Goal: Navigation & Orientation: Find specific page/section

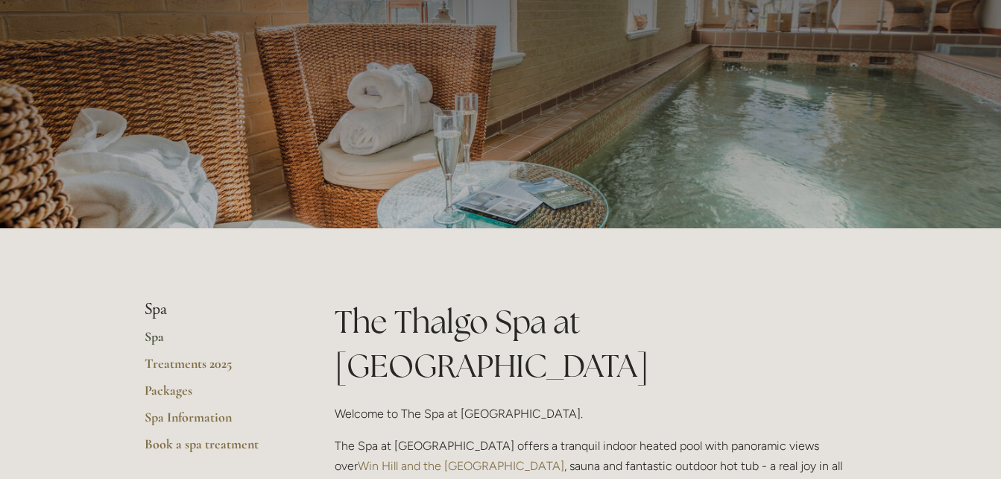
scroll to position [105, 0]
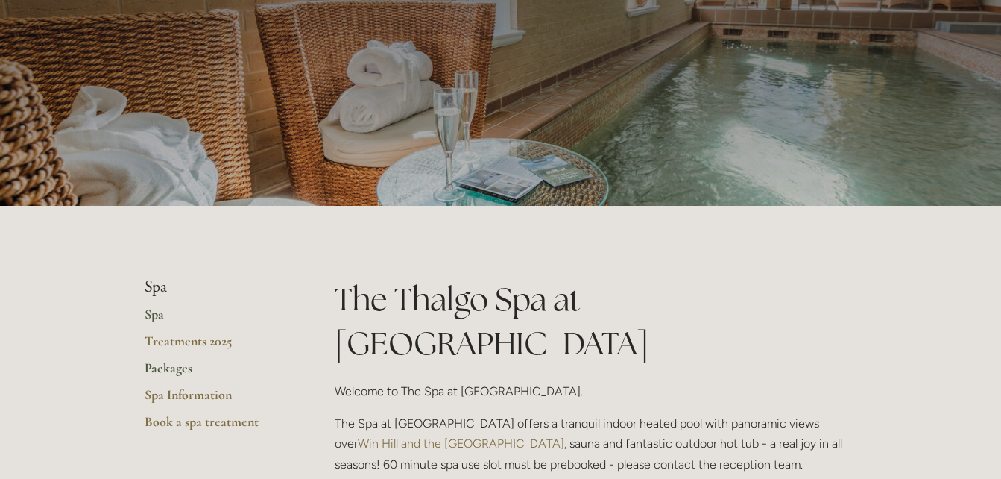
click at [173, 370] on link "Packages" at bounding box center [216, 372] width 142 height 27
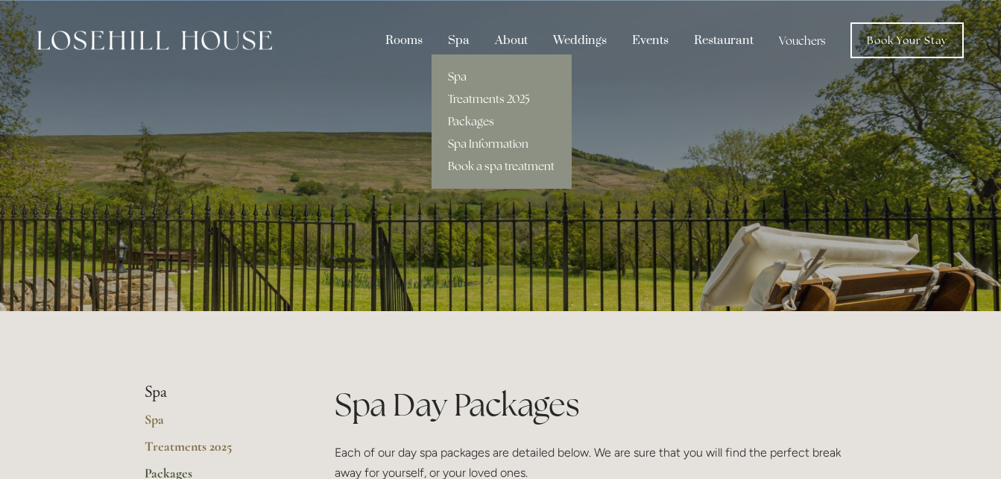
click at [456, 76] on link "Spa" at bounding box center [502, 77] width 140 height 22
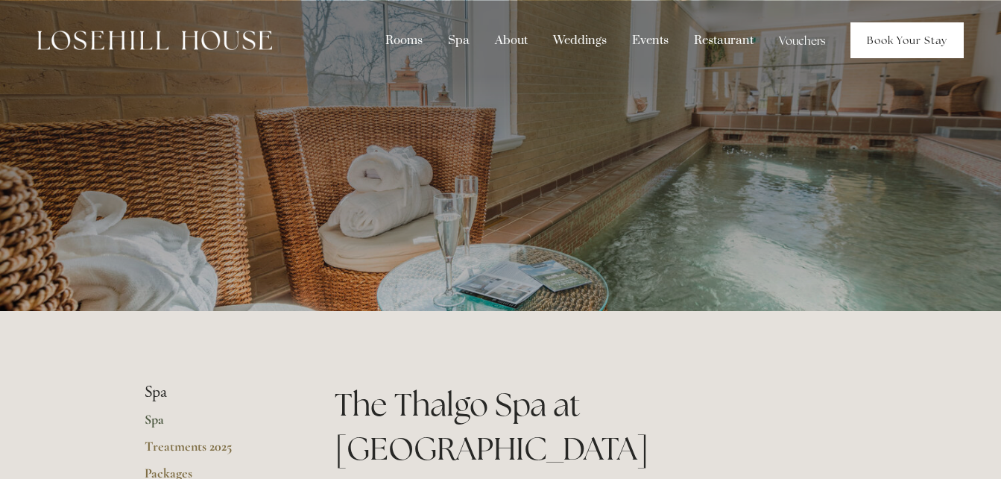
click at [902, 46] on link "Book Your Stay" at bounding box center [907, 40] width 113 height 36
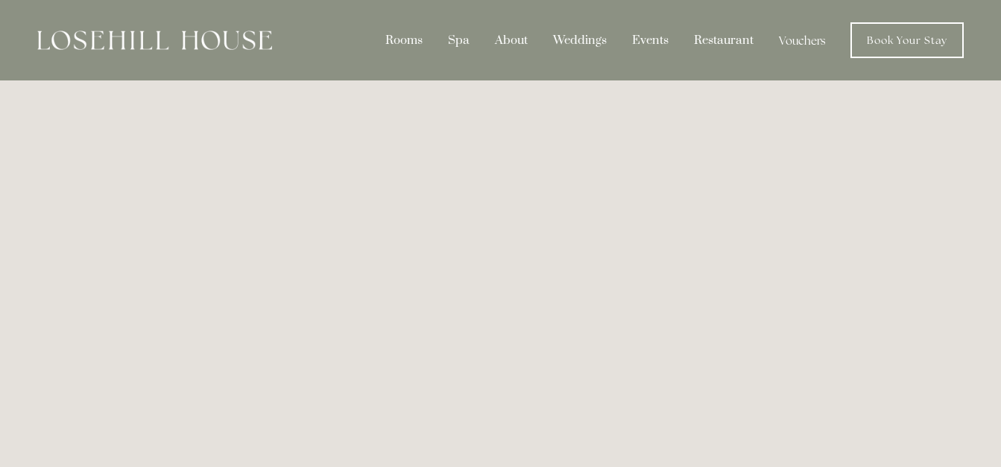
click at [805, 43] on link "Vouchers" at bounding box center [802, 40] width 69 height 28
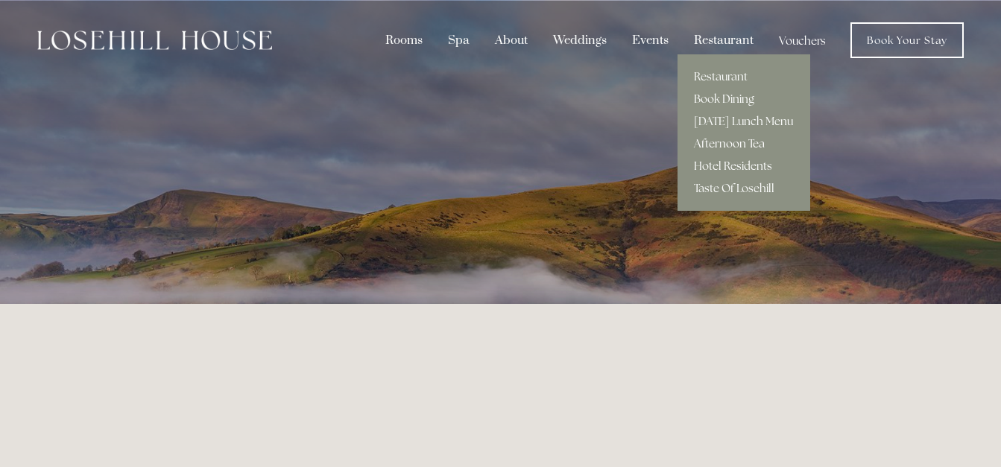
click at [717, 145] on link "Afternoon Tea" at bounding box center [744, 144] width 133 height 22
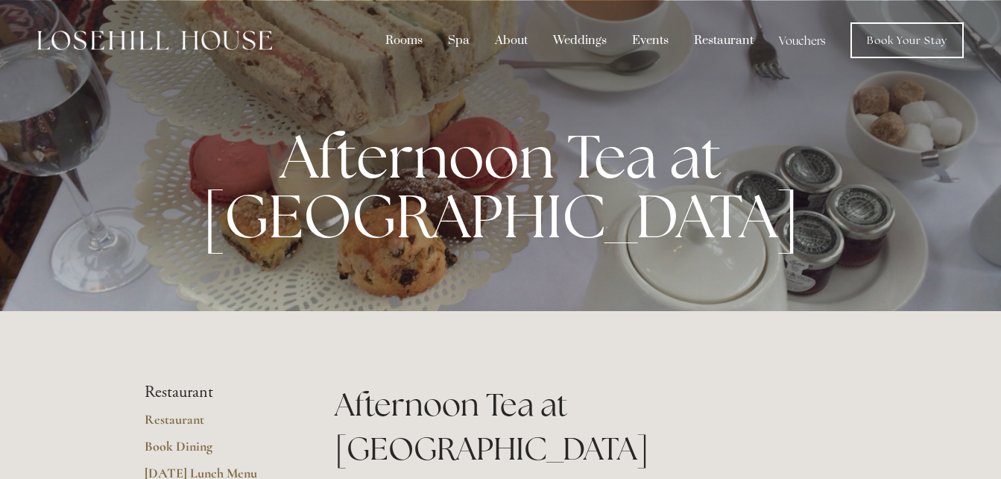
scroll to position [28, 0]
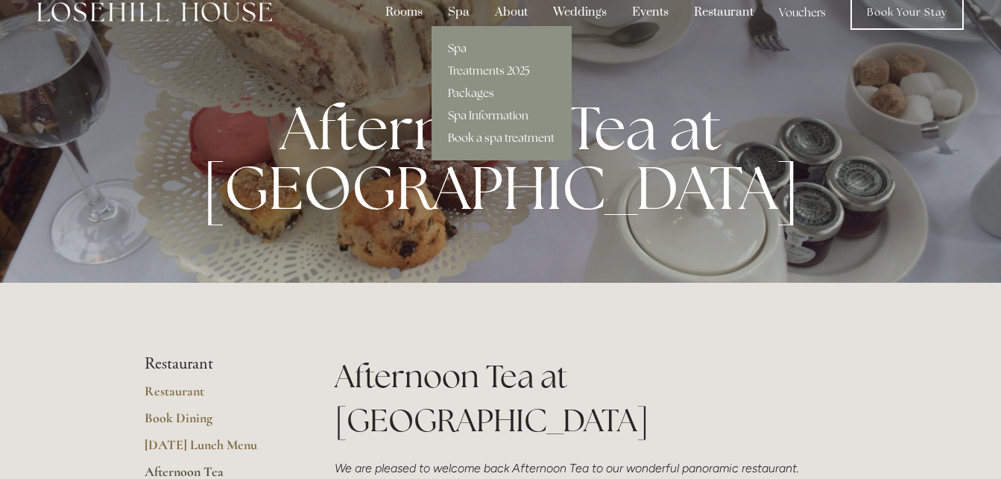
click at [471, 136] on link "Book a spa treatment" at bounding box center [502, 138] width 140 height 22
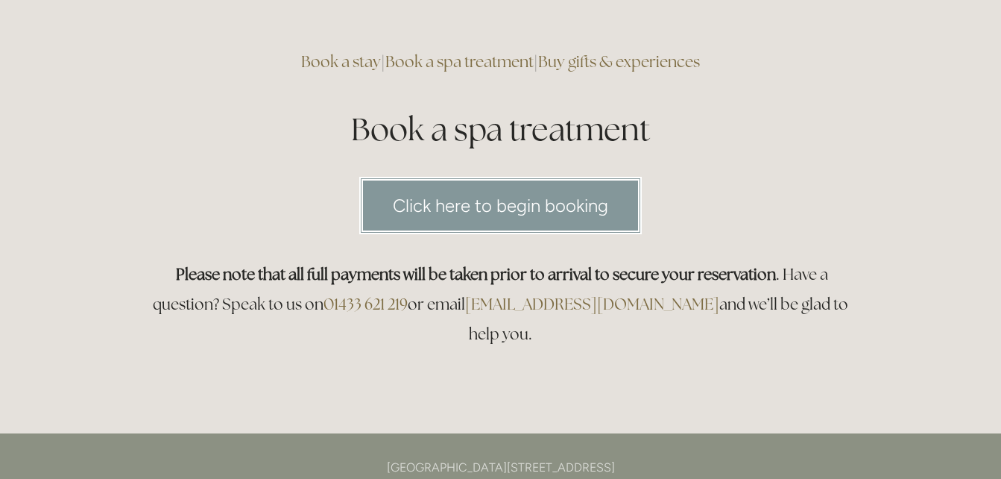
scroll to position [100, 0]
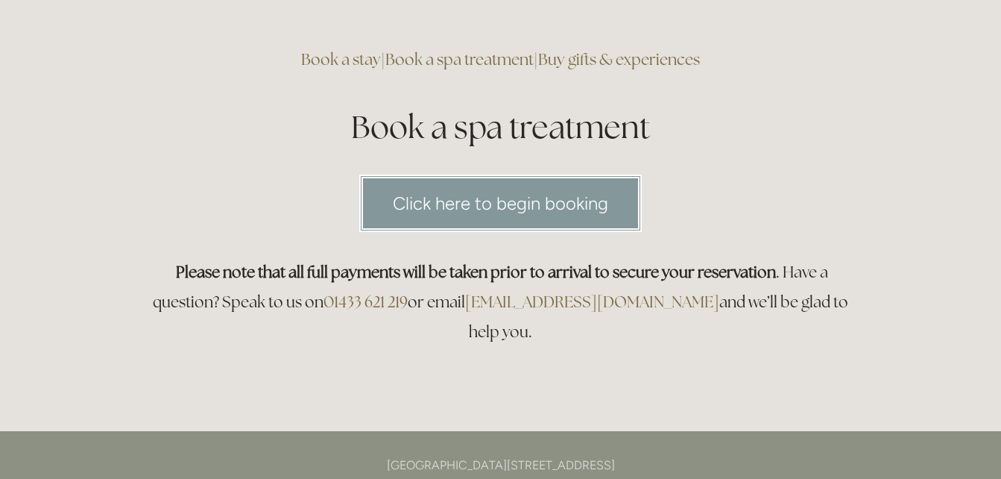
click at [503, 209] on link "Click here to begin booking" at bounding box center [500, 202] width 283 height 57
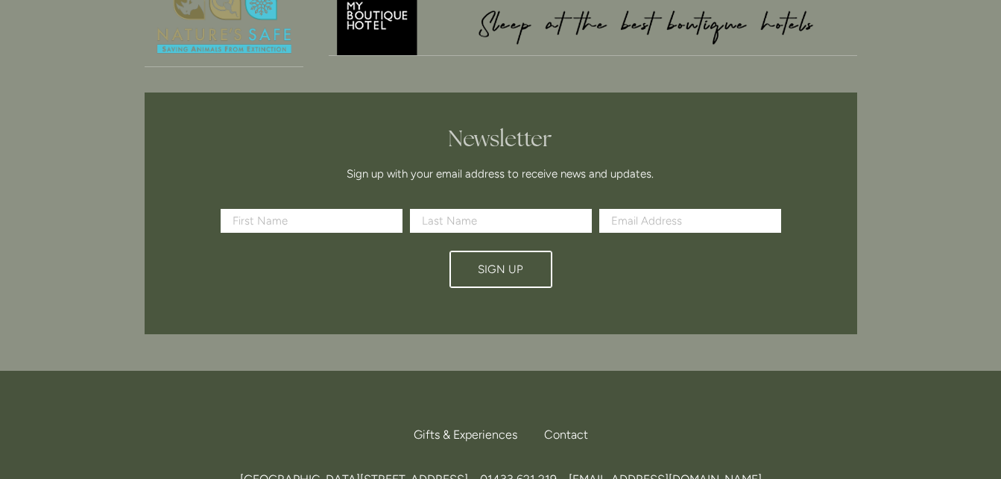
scroll to position [0, 0]
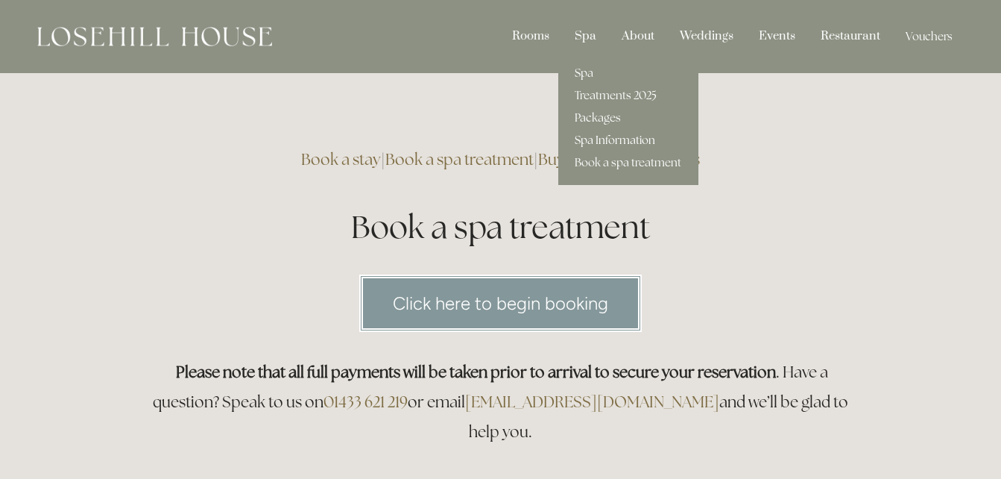
click at [601, 139] on link "Spa Information" at bounding box center [628, 140] width 140 height 22
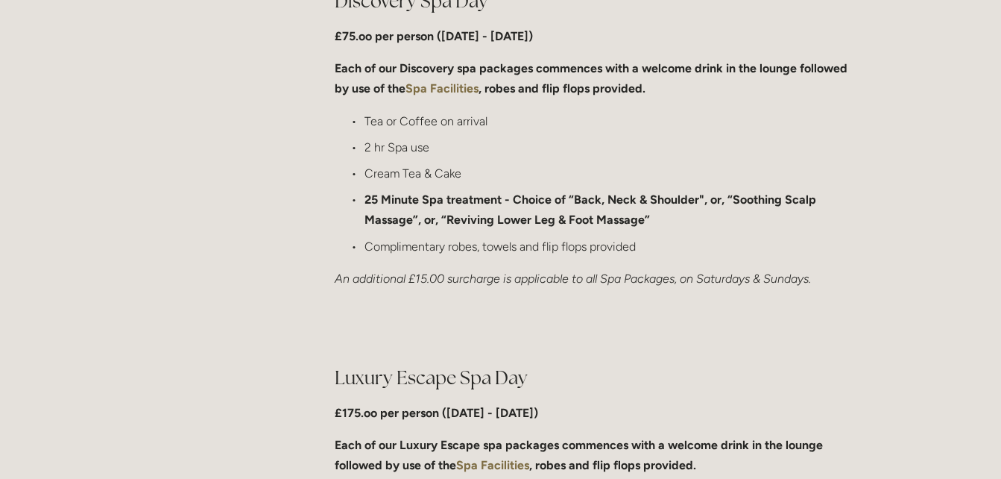
scroll to position [1139, 0]
